Goal: Transaction & Acquisition: Download file/media

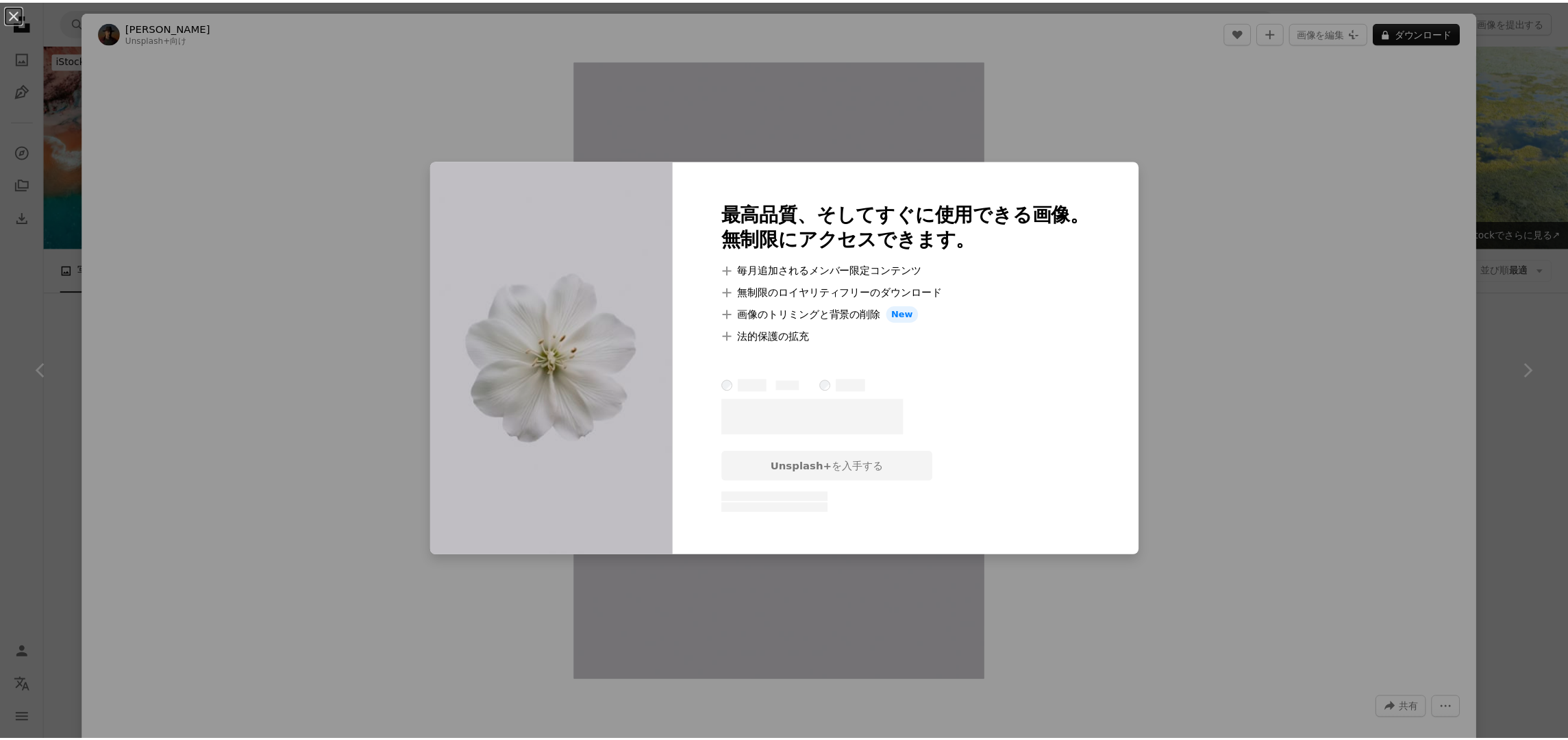
scroll to position [686, 0]
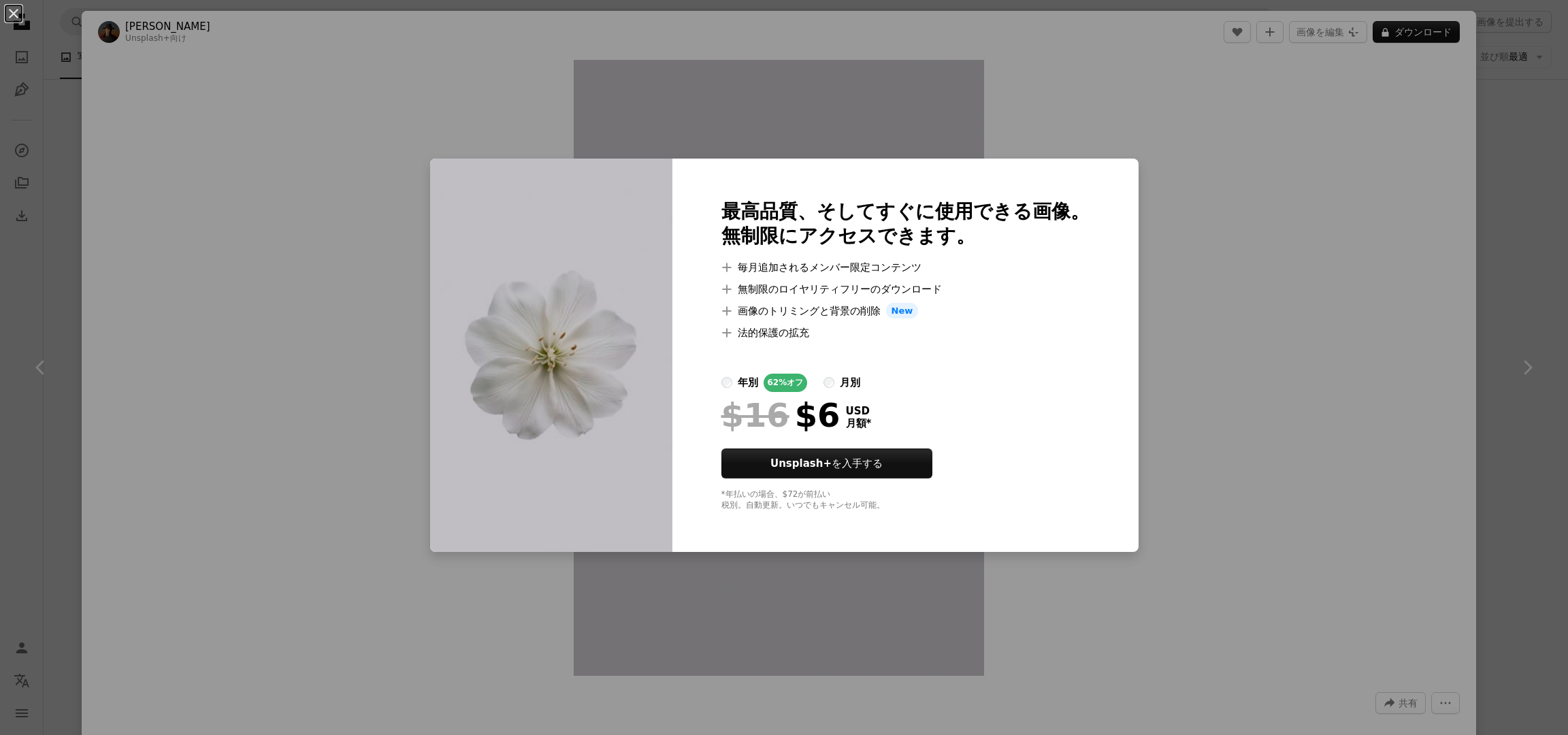
click at [1456, 185] on div "An X shape 最高品質、そしてすぐに使用できる画像。 無制限にアクセスできます。 A plus sign 毎月追加されるメンバー限定コンテンツ A p…" at bounding box center [784, 368] width 1568 height 735
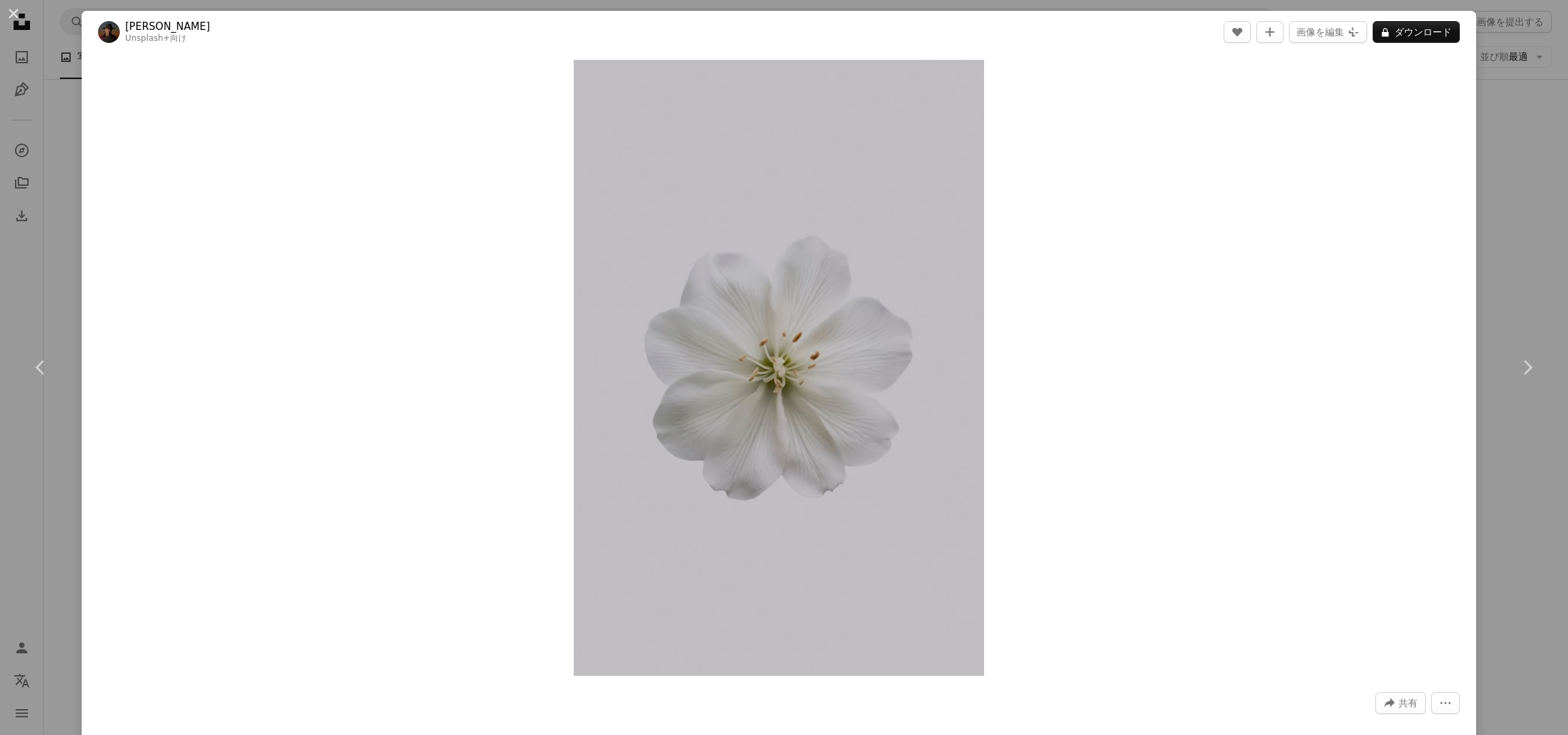
click at [1456, 185] on div "Zoom in" at bounding box center [778, 368] width 1394 height 630
drag, startPoint x: 1483, startPoint y: 185, endPoint x: 1493, endPoint y: 182, distance: 10.4
click at [1493, 182] on div "An X shape Chevron left Chevron right Allec Gomes Unsplash+ 向け A heart A plus s…" at bounding box center [784, 368] width 1568 height 735
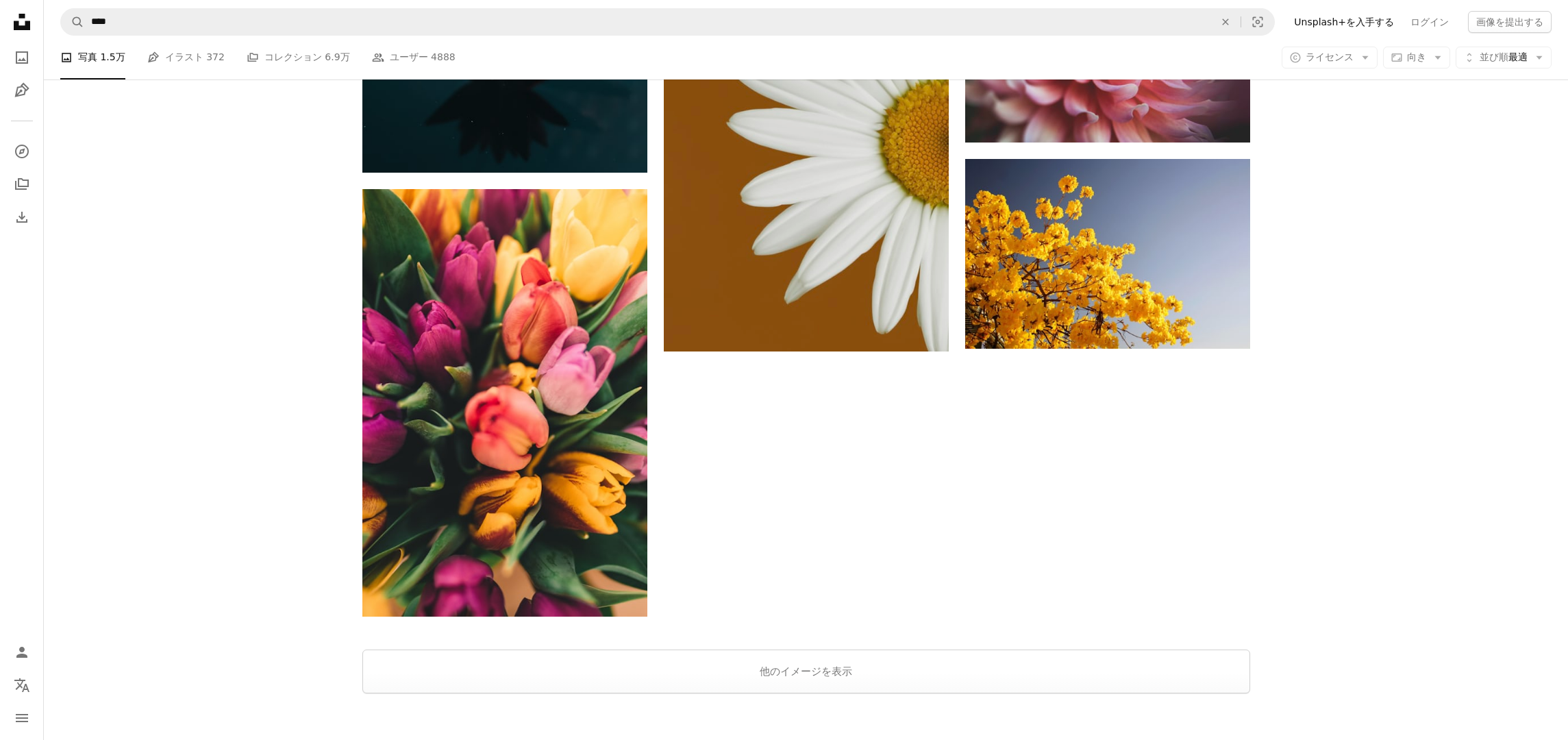
scroll to position [2304, 0]
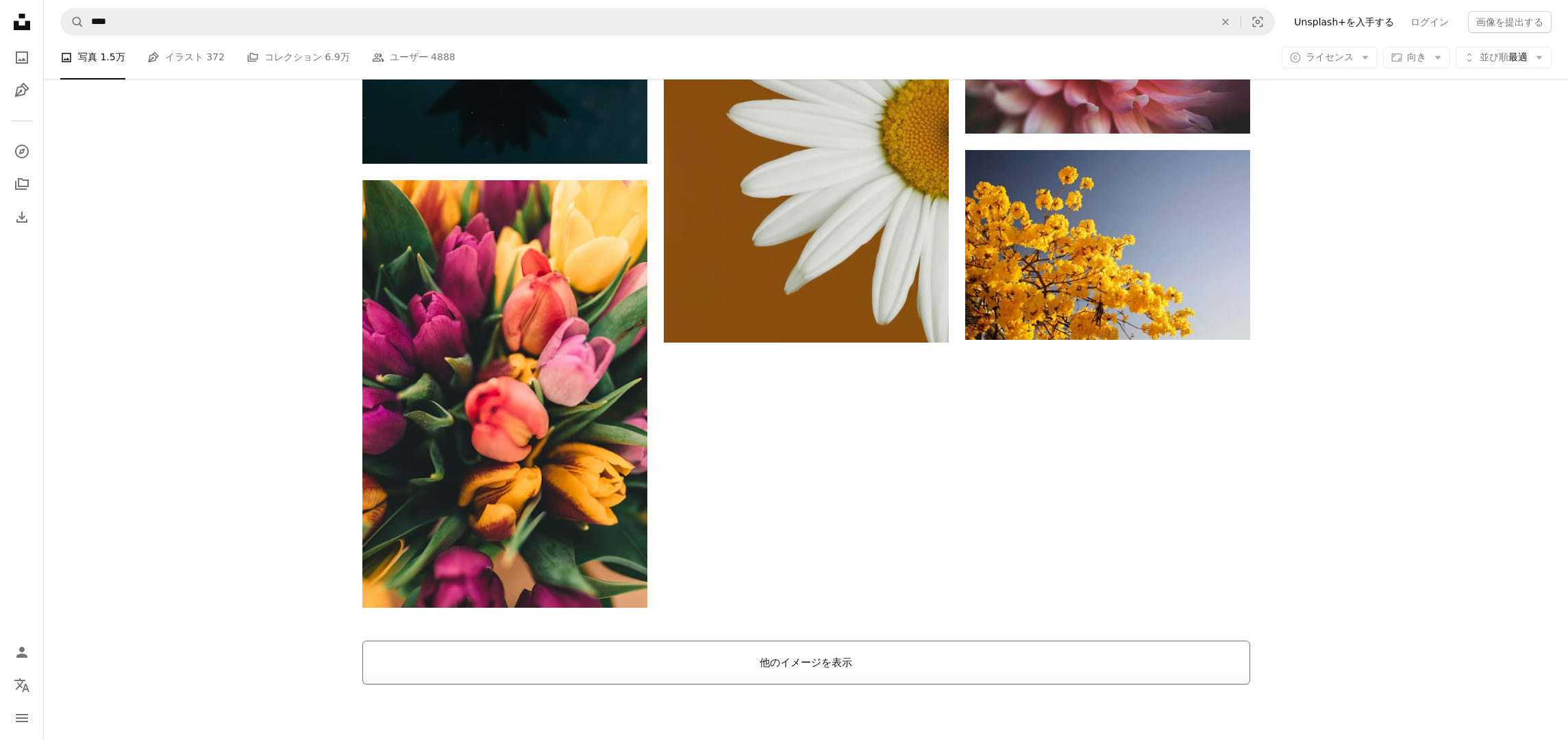
click at [828, 665] on button "他のイメージを表示" at bounding box center [806, 662] width 888 height 44
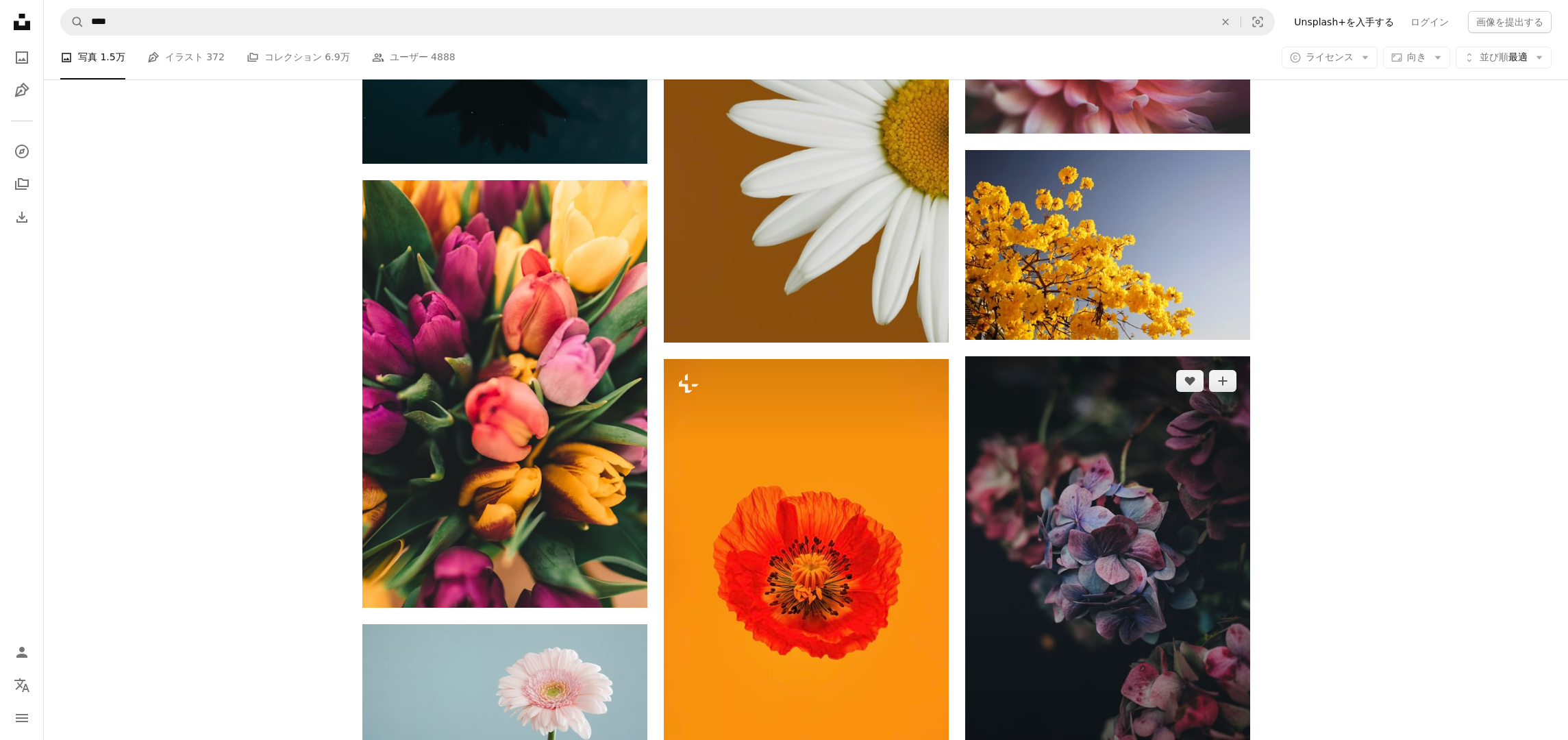
scroll to position [2546, 0]
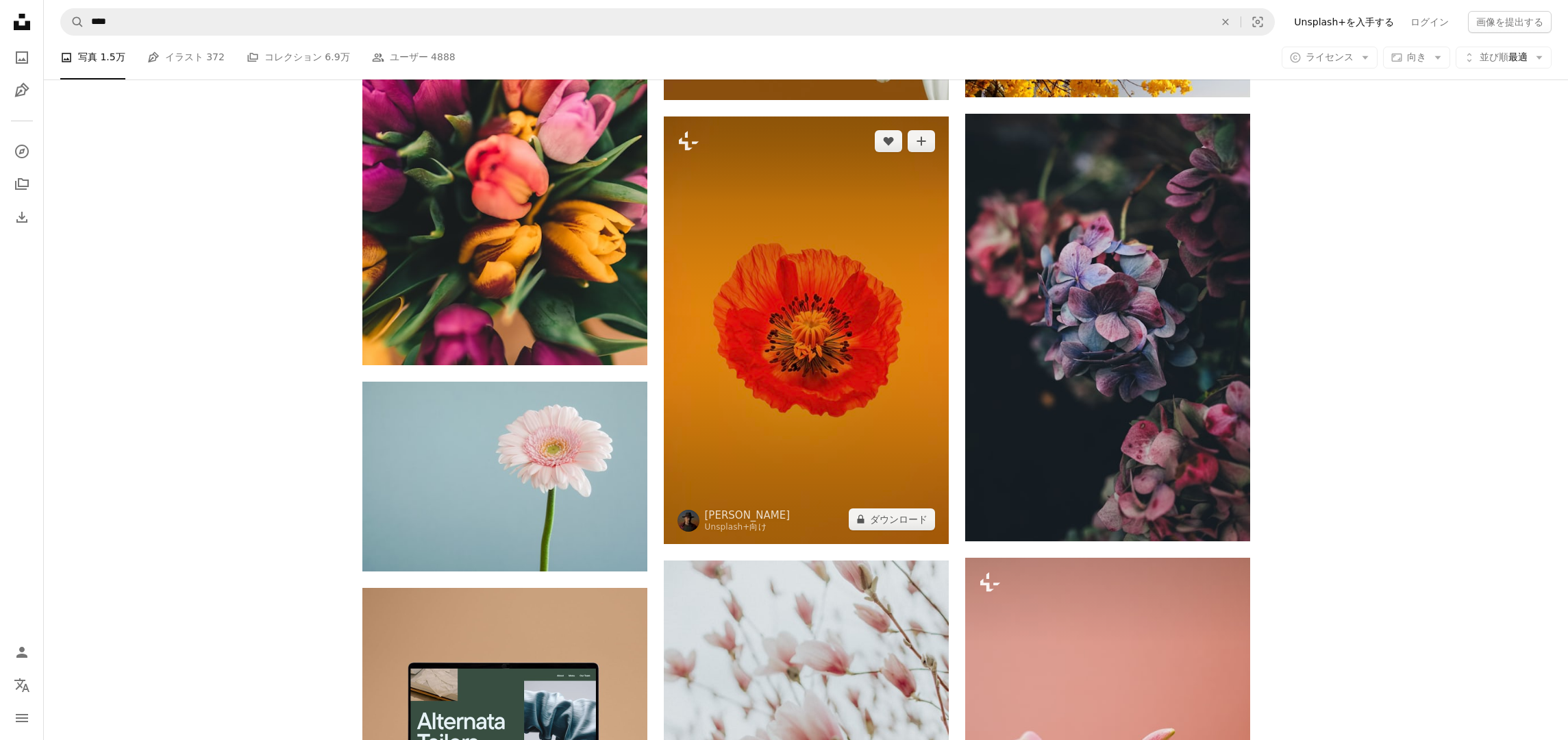
click at [866, 331] on img at bounding box center [806, 331] width 285 height 428
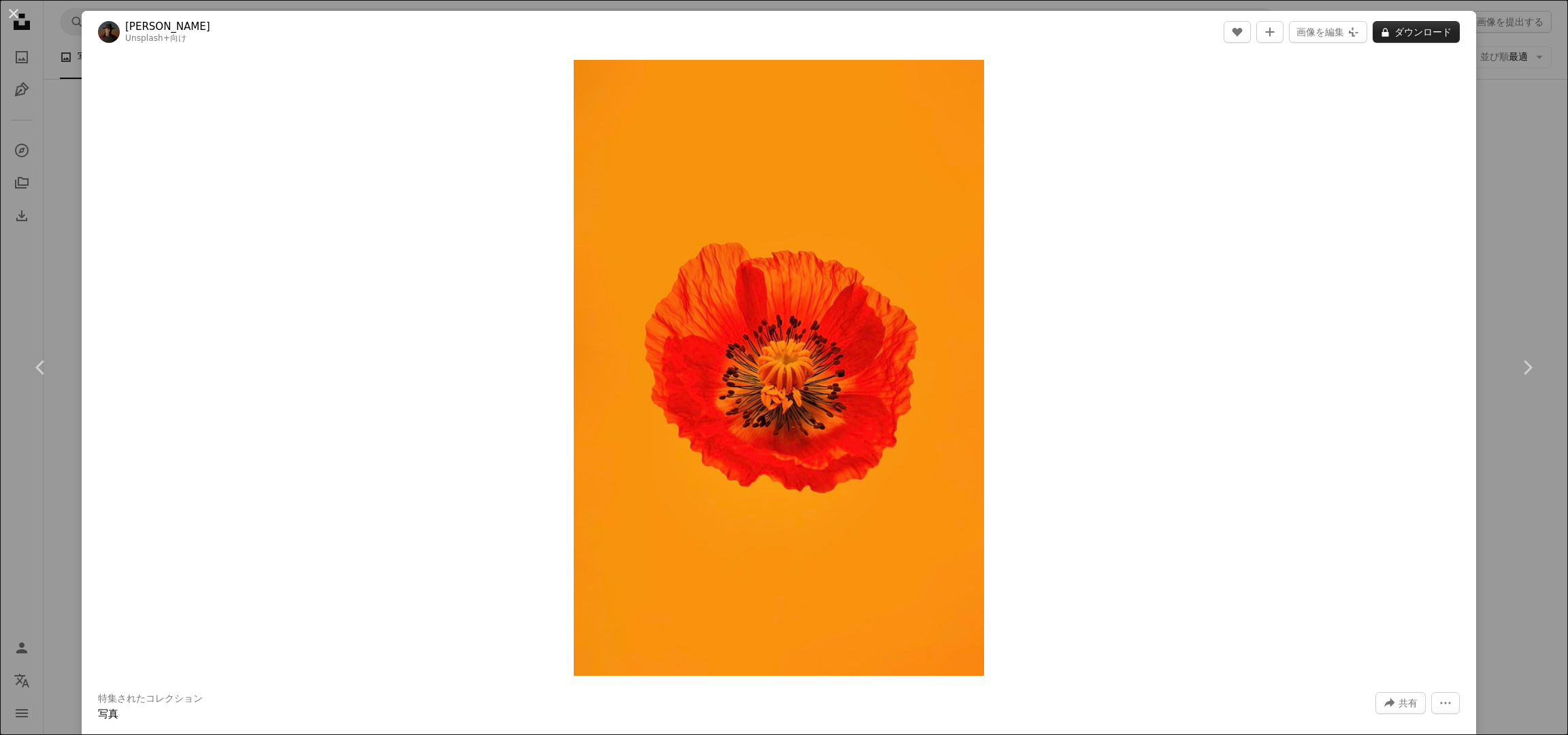
click at [1402, 32] on button "A lock ダウンロード" at bounding box center [1417, 32] width 87 height 21
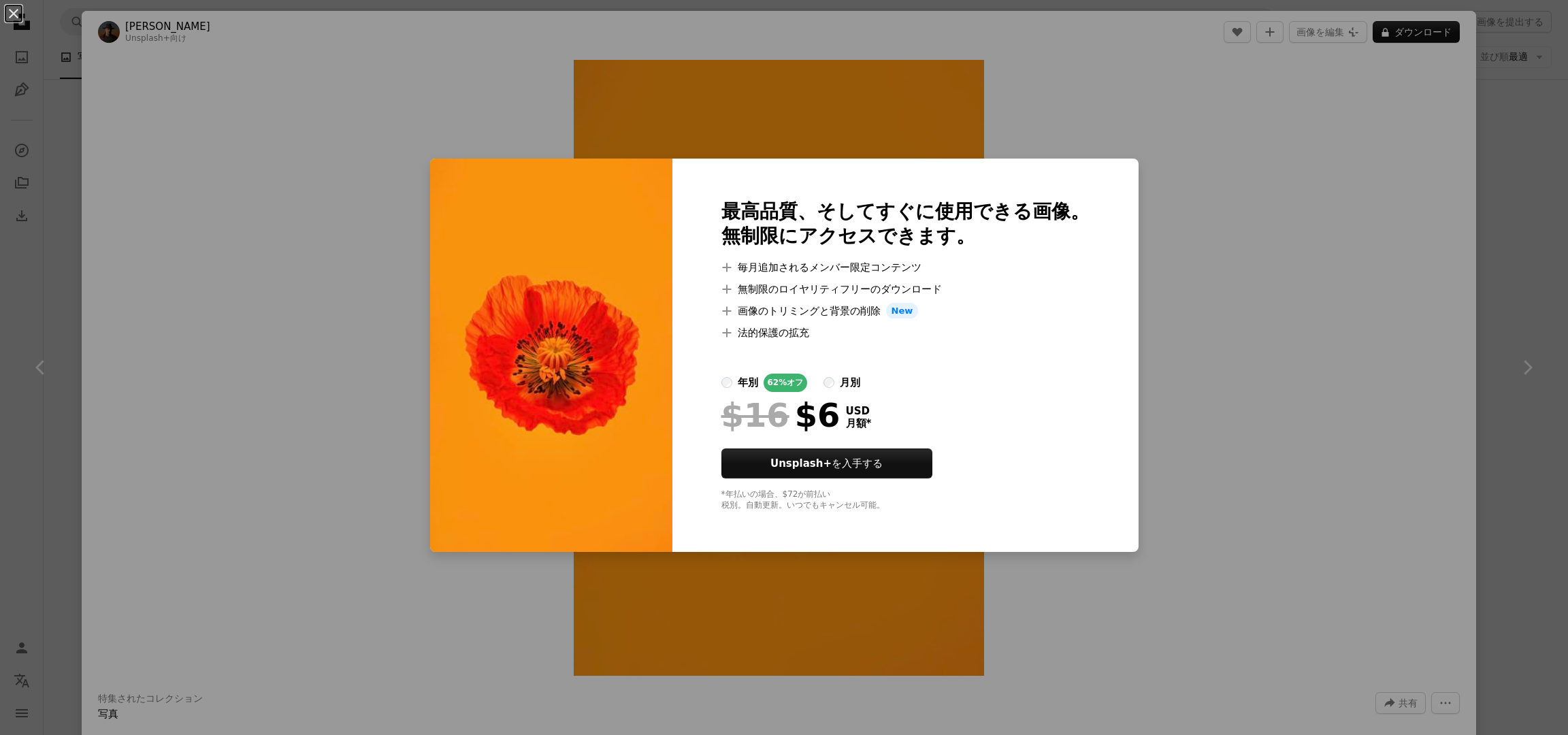
click at [1551, 288] on div "An X shape 最高品質、そしてすぐに使用できる画像。 無制限にアクセスできます。 A plus sign 毎月追加されるメンバー限定コンテンツ A p…" at bounding box center [784, 368] width 1568 height 735
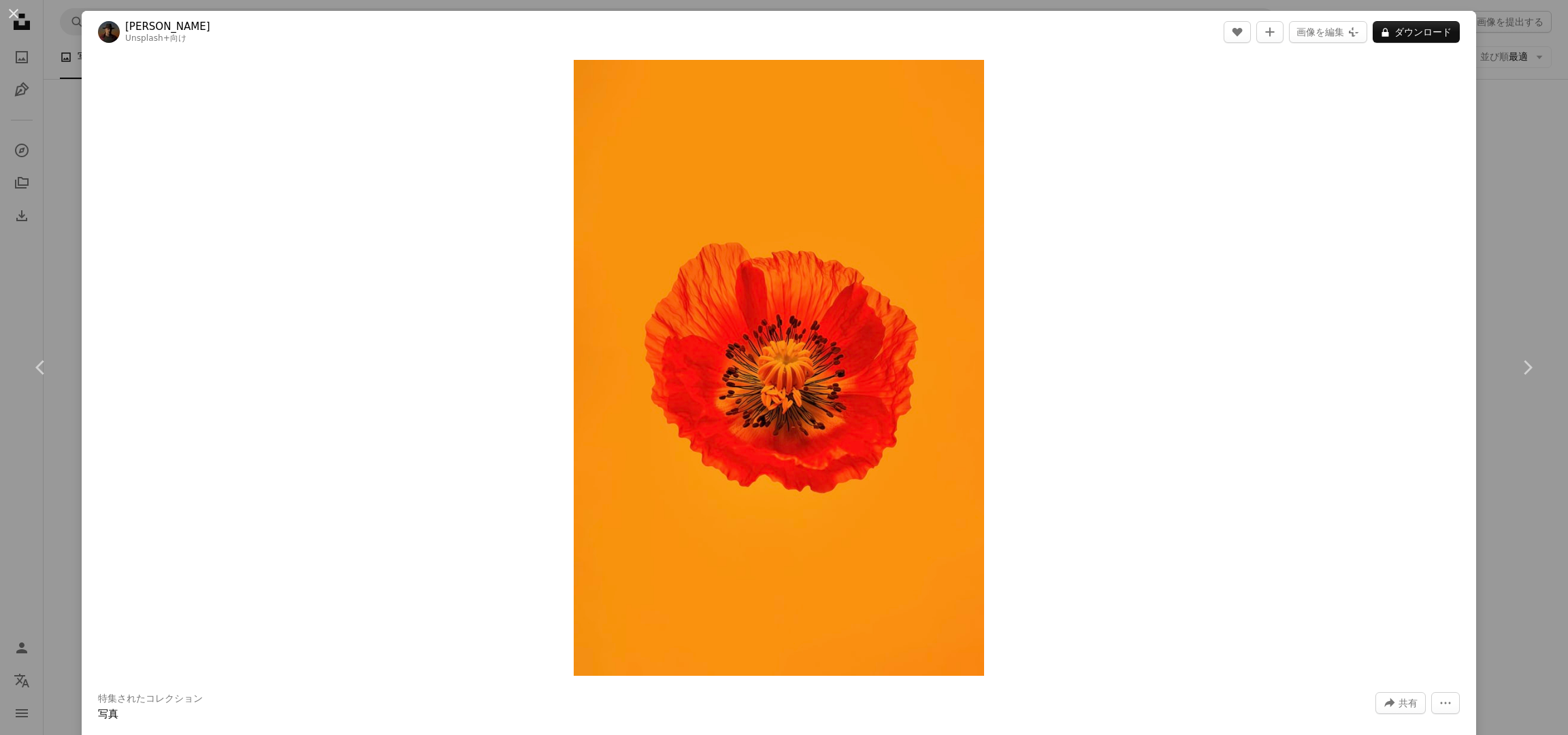
click at [1516, 264] on div "An X shape Chevron left Chevron right Allec Gomes Unsplash+ 向け A heart A plus s…" at bounding box center [784, 368] width 1568 height 735
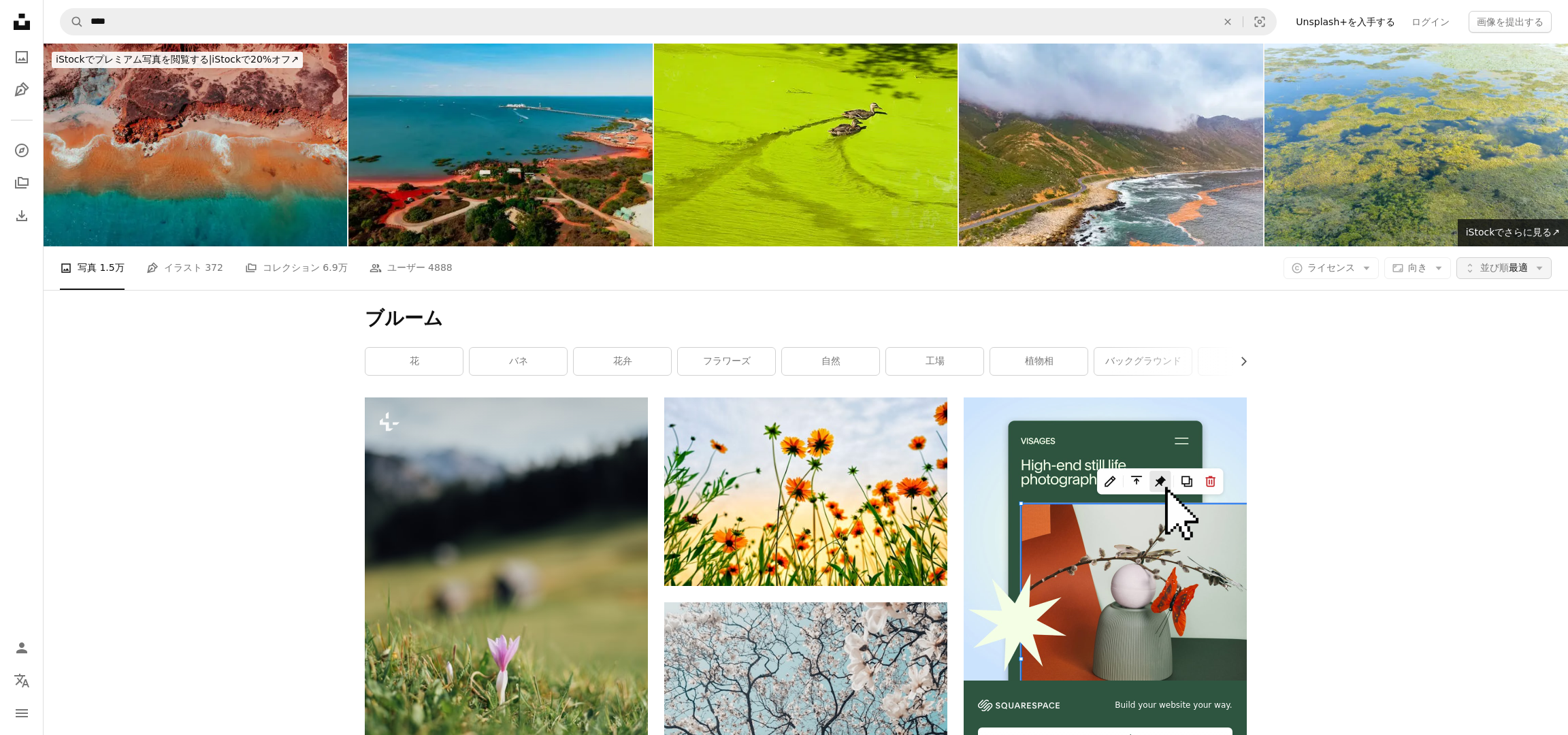
click at [1481, 262] on span "並び順" at bounding box center [1495, 267] width 29 height 11
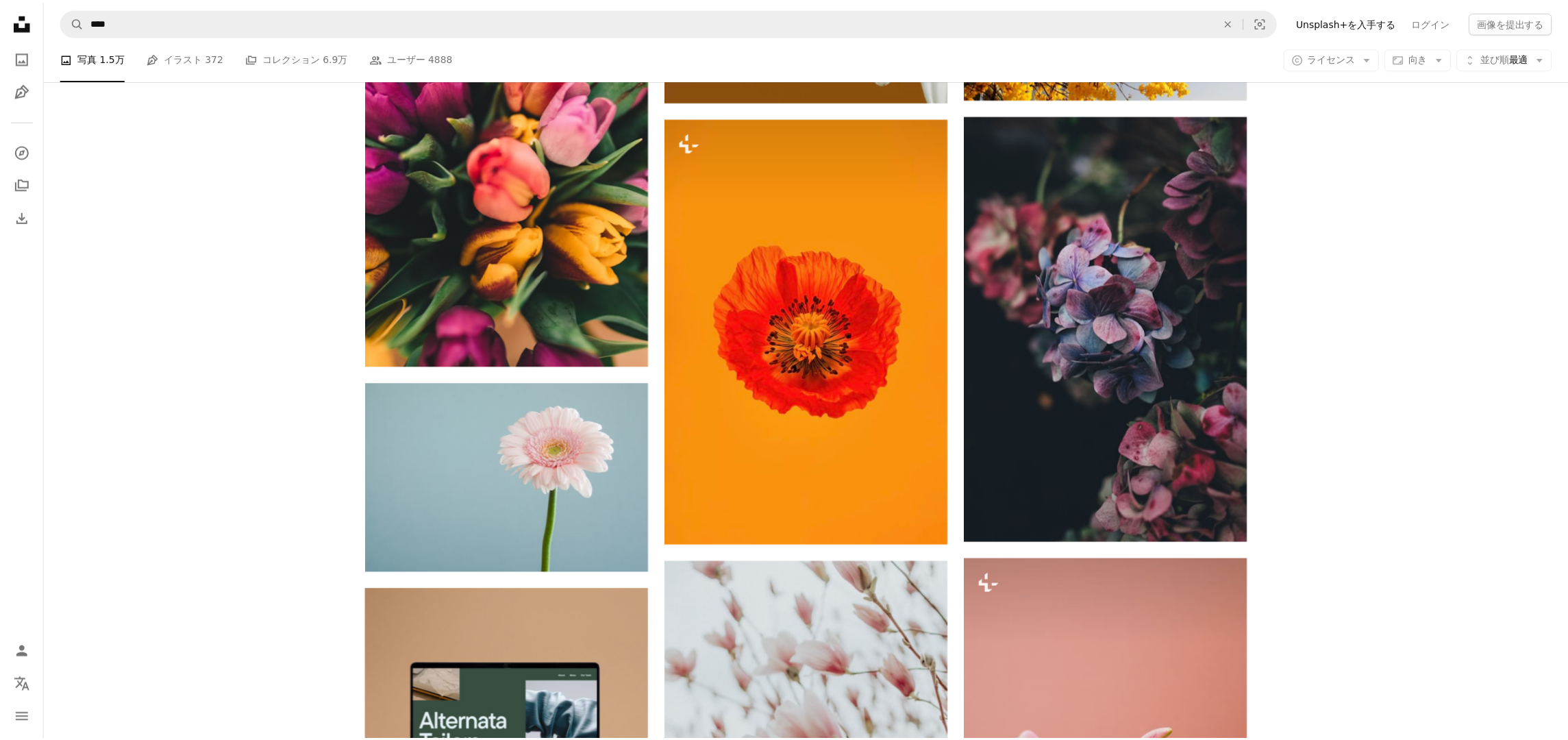
scroll to position [2546, 0]
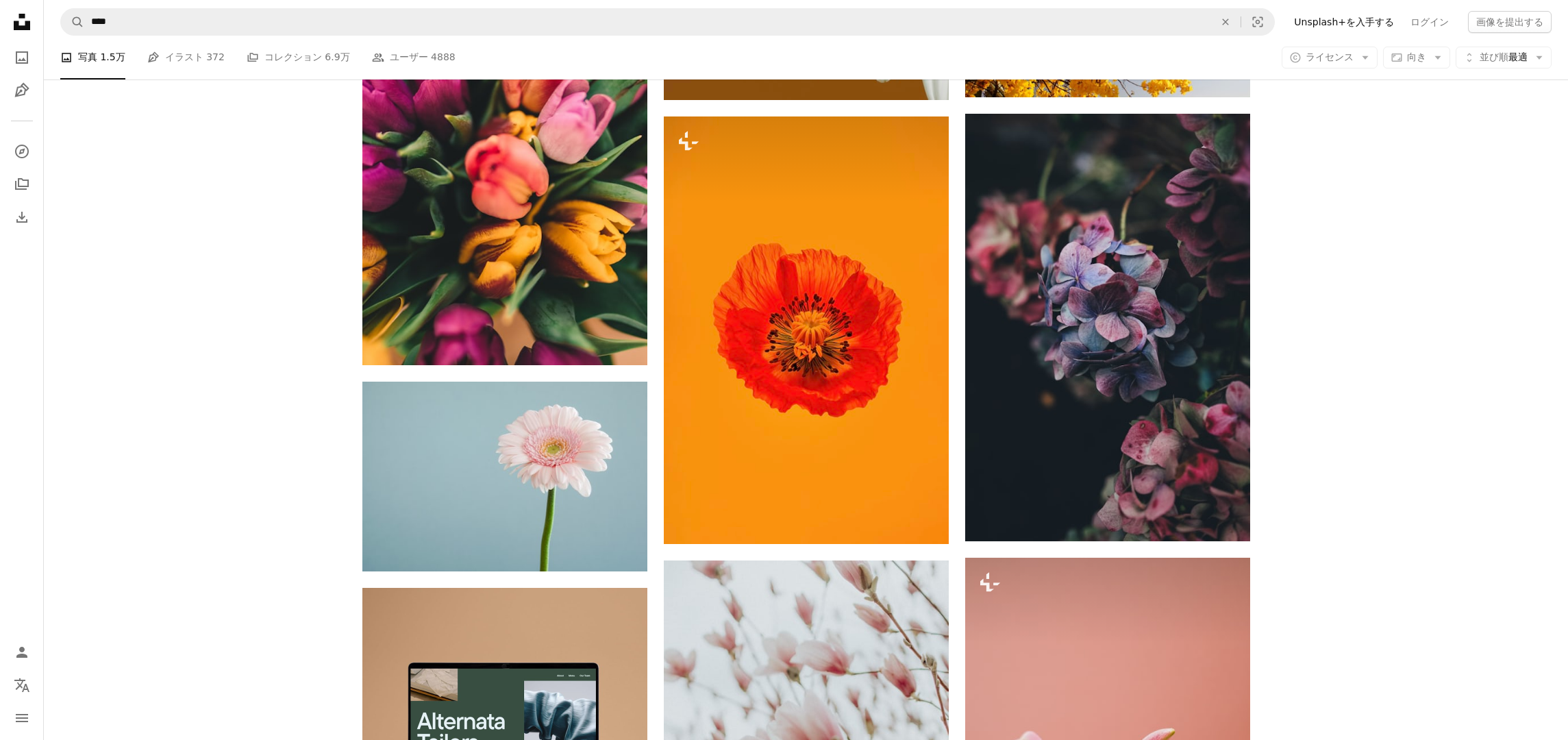
click at [1332, 63] on body "Unsplash logo Unsplash ホーム A photo Pen Tool A compass A stack of folders Downlo…" at bounding box center [784, 49] width 1568 height 5189
click at [1332, 63] on span "ライセンス" at bounding box center [1329, 57] width 48 height 11
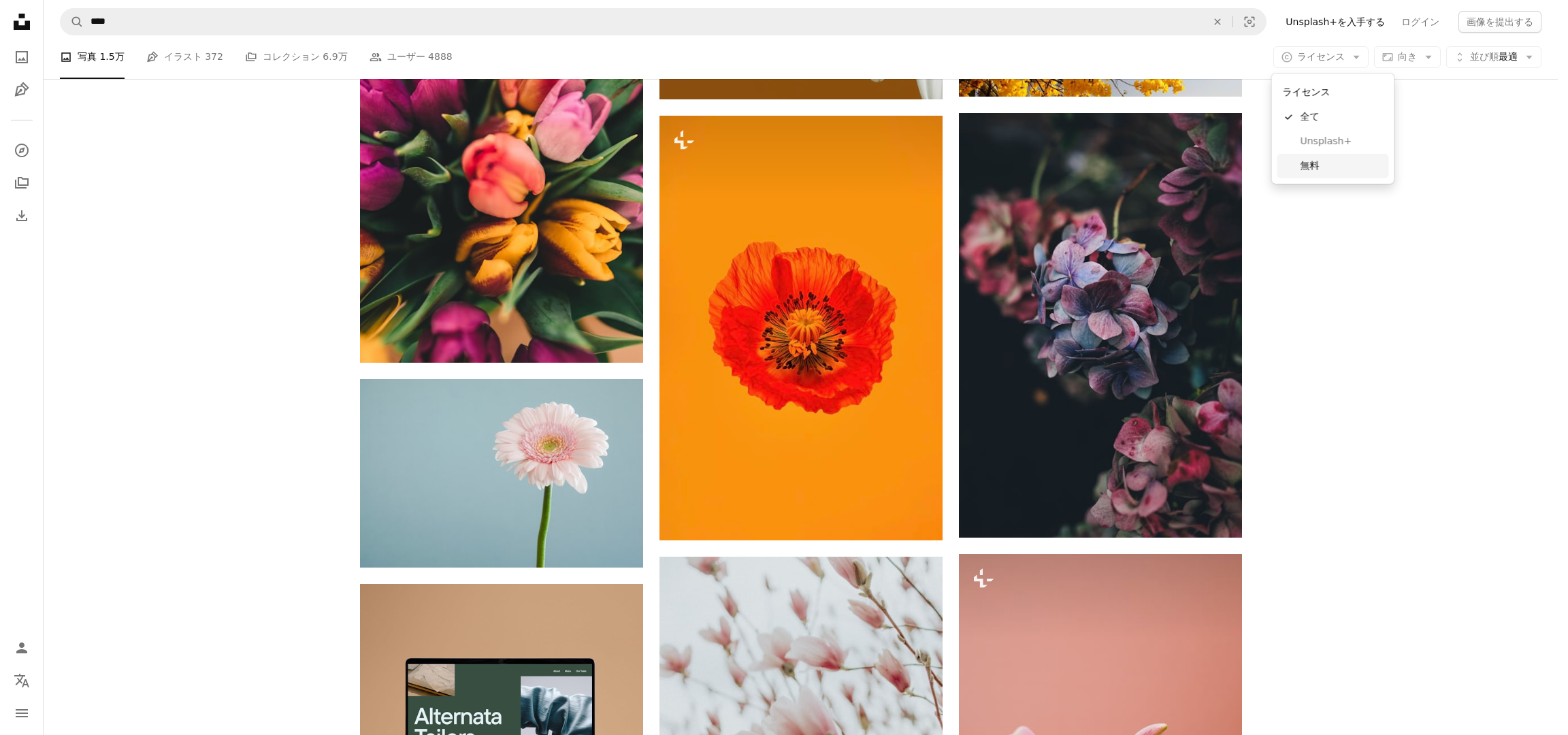
click at [1317, 163] on span "無料" at bounding box center [1342, 166] width 83 height 14
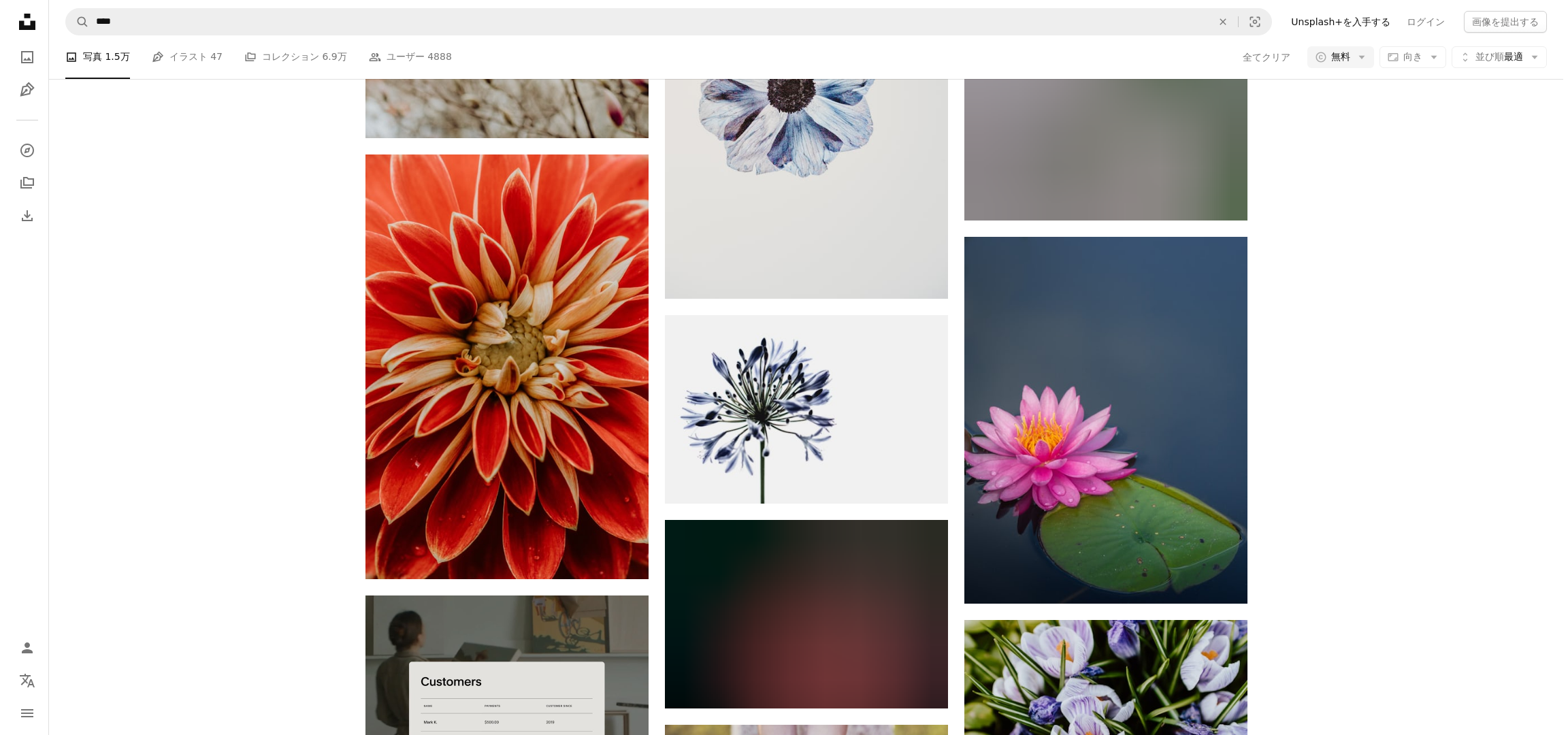
scroll to position [6187, 0]
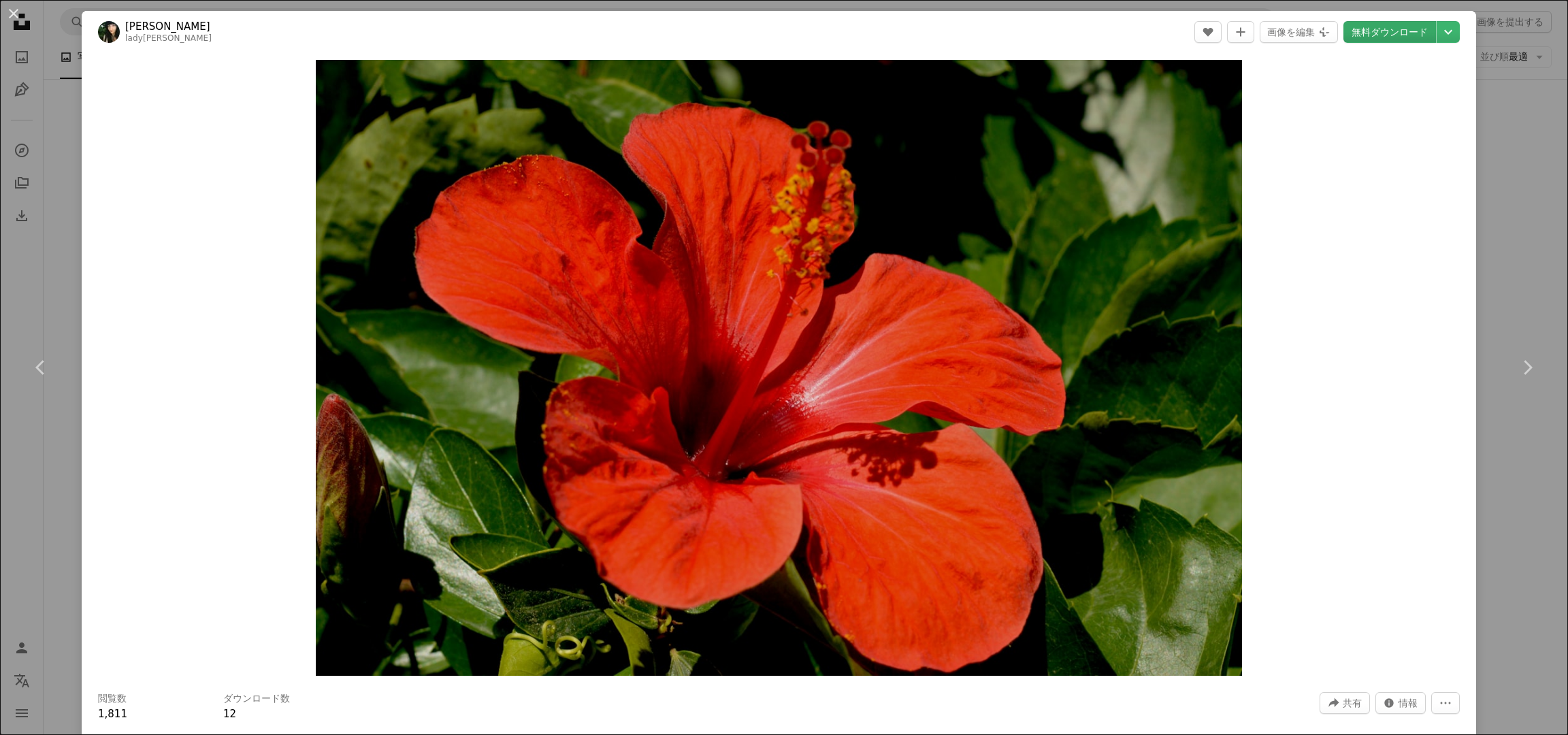
click at [1395, 29] on link "無料ダウンロード" at bounding box center [1390, 32] width 93 height 21
